Goal: Find specific page/section: Find specific page/section

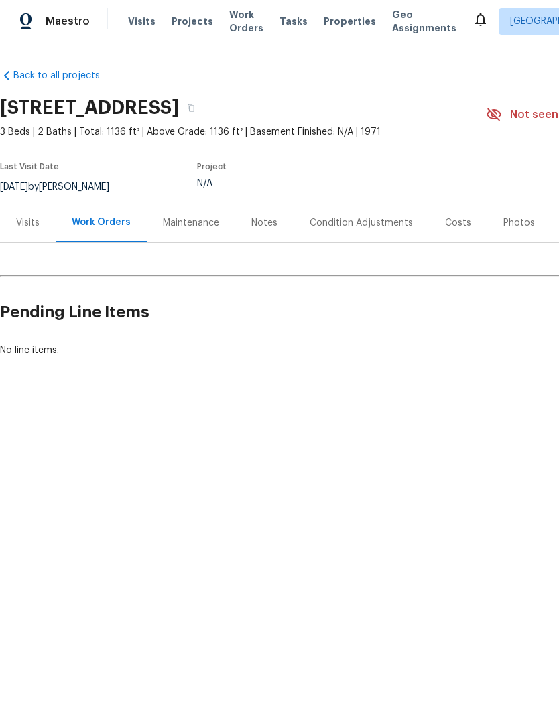
click at [19, 224] on div "Visits" at bounding box center [27, 222] width 23 height 13
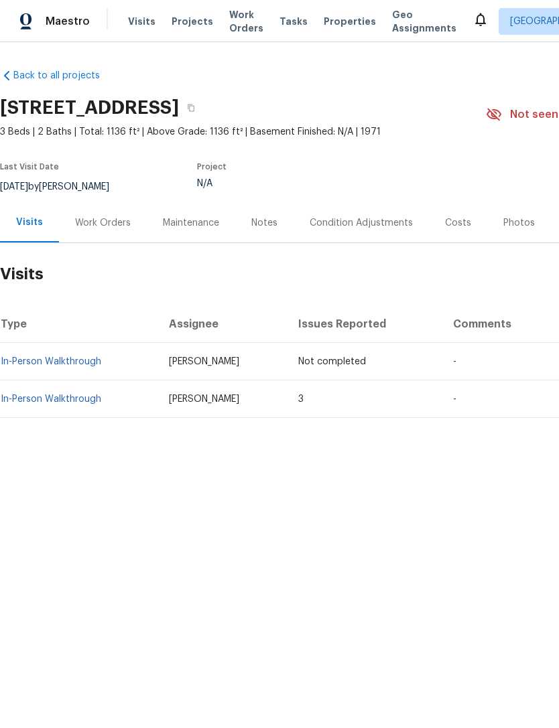
click at [60, 397] on link "In-Person Walkthrough" at bounding box center [51, 399] width 101 height 9
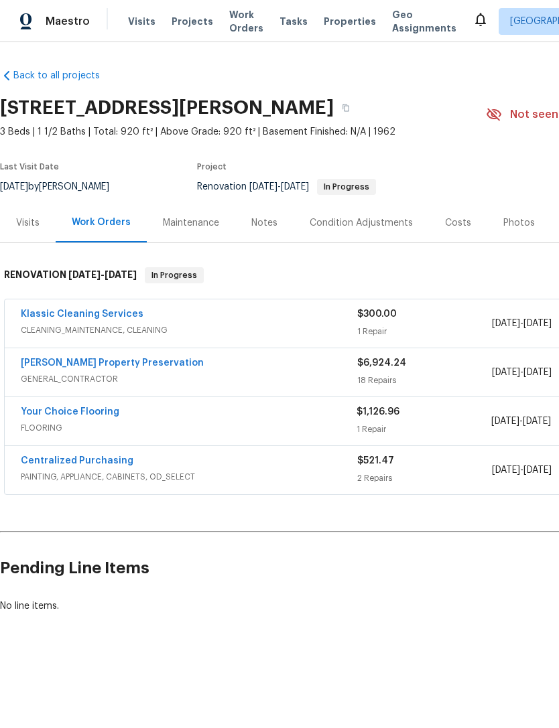
click at [519, 220] on div "Photos" at bounding box center [518, 222] width 31 height 13
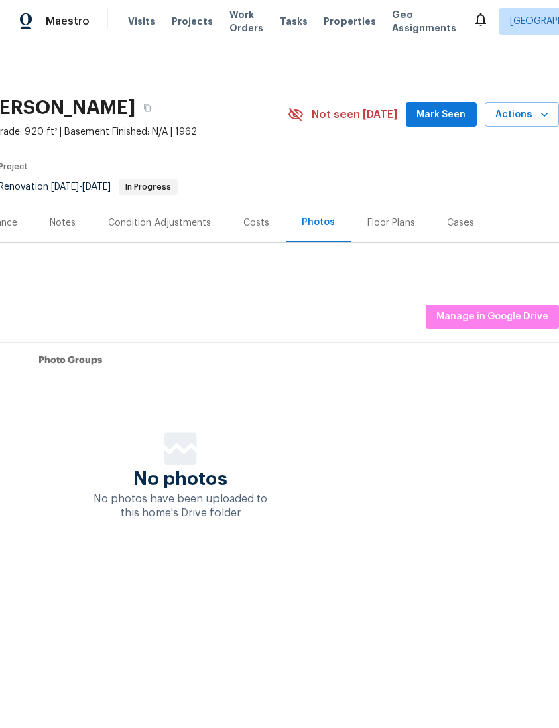
scroll to position [0, 198]
click at [499, 318] on span "Manage in Google Drive" at bounding box center [492, 317] width 112 height 17
